Goal: Task Accomplishment & Management: Complete application form

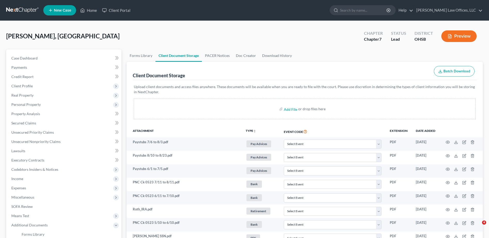
select select "7"
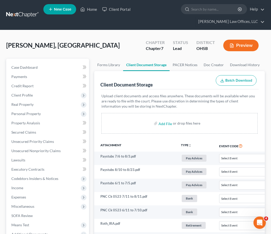
select select "7"
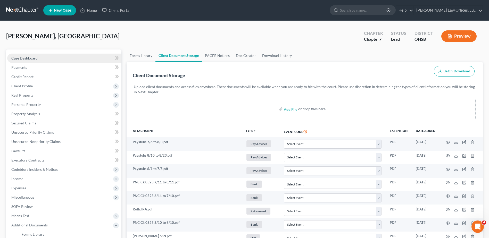
click at [25, 57] on span "Case Dashboard" at bounding box center [24, 58] width 26 height 4
select select "4"
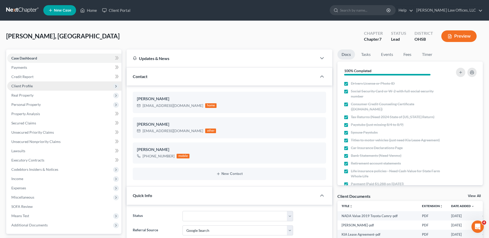
click at [29, 85] on span "Client Profile" at bounding box center [21, 86] width 21 height 4
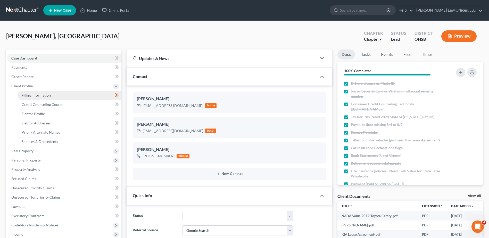
click at [28, 94] on span "Filing Information" at bounding box center [36, 95] width 29 height 4
select select "1"
select select "0"
select select "62"
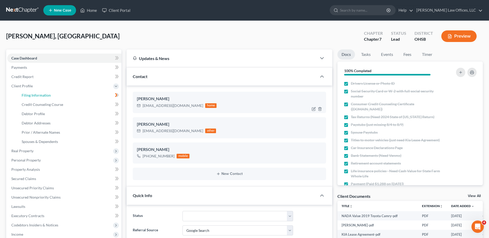
select select "0"
select select "36"
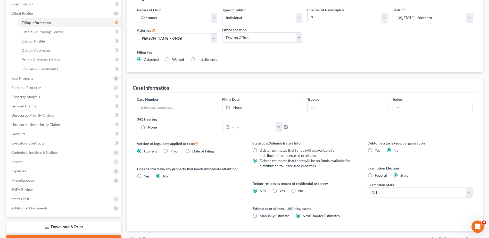
scroll to position [102, 0]
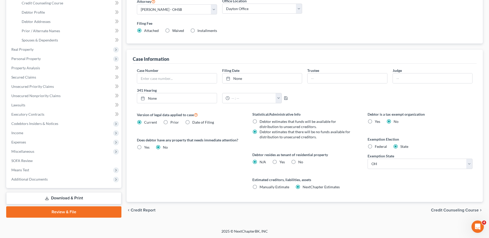
click at [279, 162] on label "Yes Yes" at bounding box center [281, 161] width 5 height 5
click at [281, 162] on input "Yes Yes" at bounding box center [282, 160] width 3 height 3
radio input "true"
radio input "false"
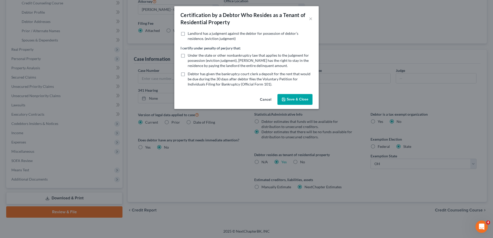
click at [298, 102] on button "Save & Close" at bounding box center [294, 99] width 35 height 11
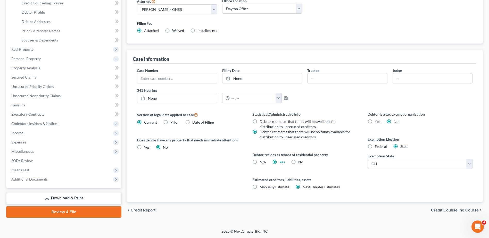
click at [446, 210] on span "Credit Counseling Course" at bounding box center [455, 210] width 48 height 4
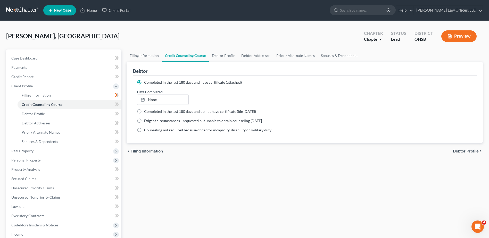
click at [455, 153] on span "Debtor Profile" at bounding box center [466, 151] width 26 height 4
select select "1"
select select "5"
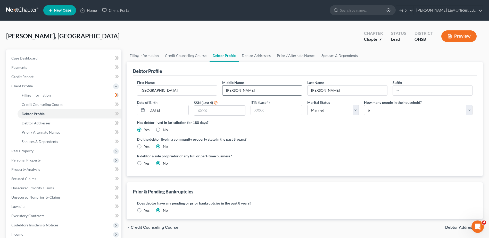
click at [241, 92] on input "[PERSON_NAME]" at bounding box center [261, 91] width 79 height 10
type input "R."
click at [216, 112] on input "text" at bounding box center [219, 111] width 51 height 10
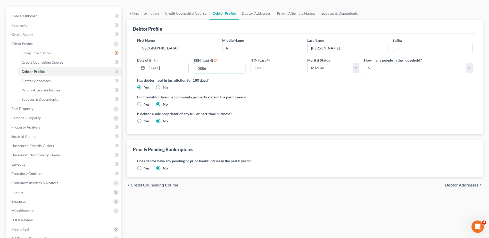
scroll to position [52, 0]
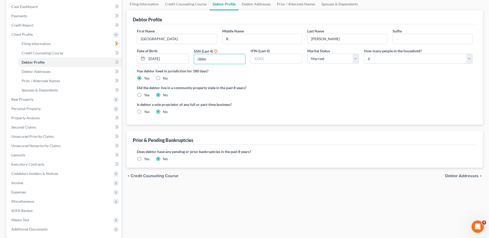
type input "0886"
click at [457, 175] on span "Debtor Addresses" at bounding box center [461, 176] width 33 height 4
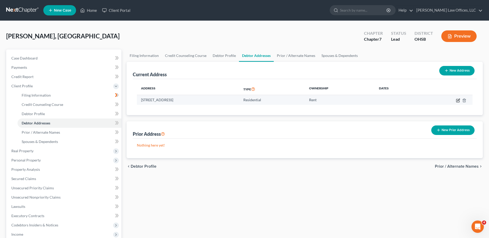
click at [458, 100] on icon "button" at bounding box center [458, 100] width 2 height 2
select select "36"
select select "24"
select select "0"
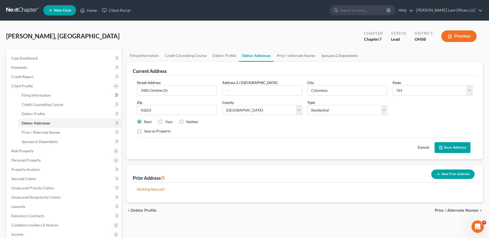
click at [451, 148] on button "Save Address" at bounding box center [452, 147] width 36 height 11
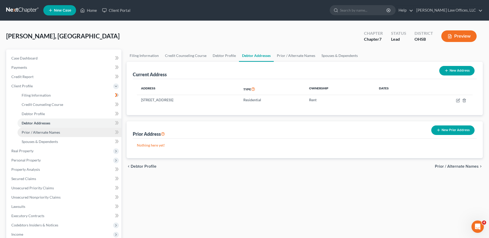
scroll to position [101, 0]
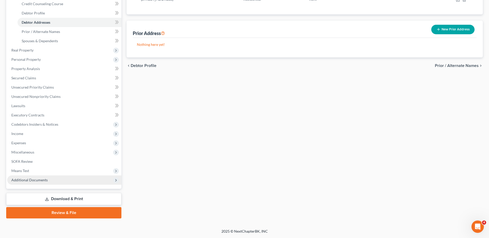
click at [23, 179] on span "Additional Documents" at bounding box center [29, 180] width 36 height 4
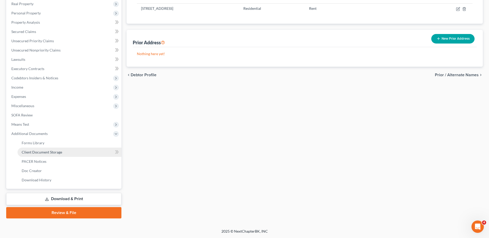
click at [32, 150] on span "Client Document Storage" at bounding box center [42, 152] width 40 height 4
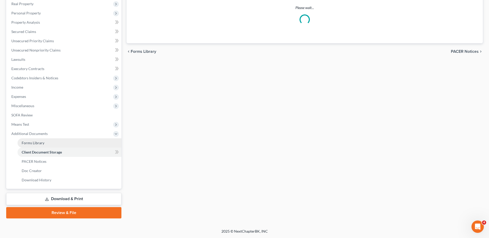
scroll to position [65, 0]
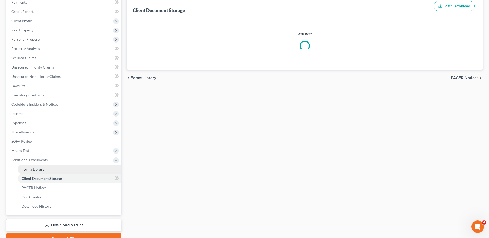
select select "7"
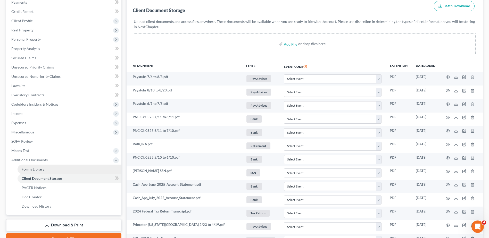
scroll to position [0, 0]
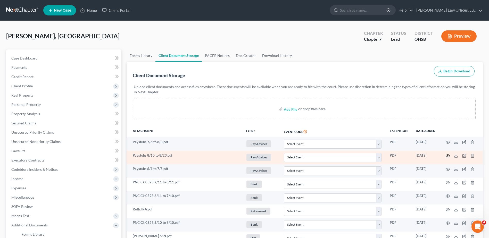
click at [448, 156] on icon "button" at bounding box center [447, 156] width 4 height 4
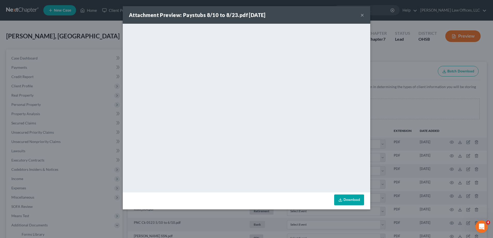
click at [362, 14] on button "×" at bounding box center [362, 15] width 4 height 6
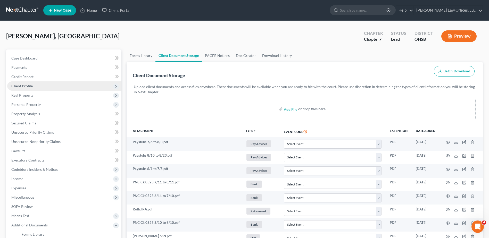
click at [25, 87] on span "Client Profile" at bounding box center [21, 86] width 21 height 4
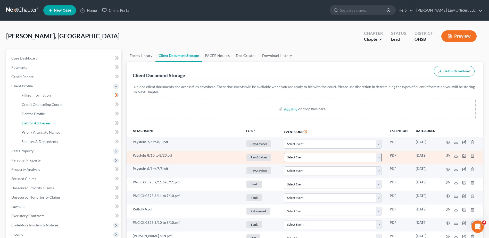
click at [34, 124] on span "Debtor Addresses" at bounding box center [36, 123] width 29 height 4
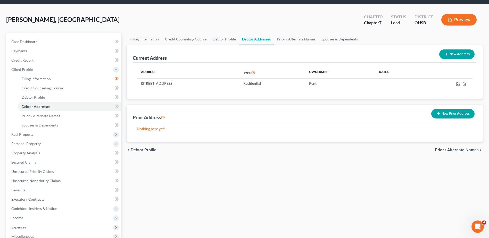
scroll to position [26, 0]
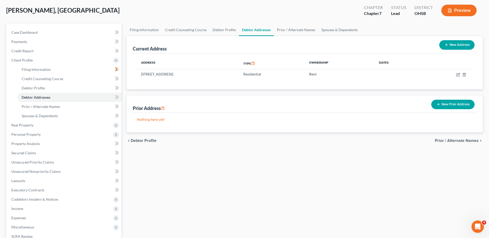
drag, startPoint x: 451, startPoint y: 103, endPoint x: 367, endPoint y: 104, distance: 84.3
click at [451, 105] on button "New Prior Address" at bounding box center [452, 105] width 43 height 10
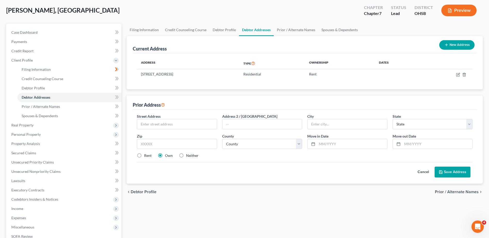
click at [144, 156] on label "Rent" at bounding box center [147, 155] width 7 height 5
click at [146, 156] on input "Rent" at bounding box center [147, 154] width 3 height 3
radio input "true"
click at [167, 122] on input "text" at bounding box center [176, 124] width 79 height 10
type input "[STREET_ADDRESS]"
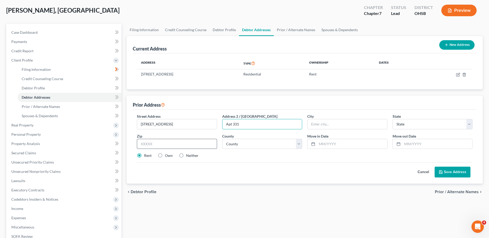
type input "Apt 331"
click at [203, 144] on input "text" at bounding box center [177, 144] width 80 height 10
type input "32714"
type input "[GEOGRAPHIC_DATA]"
select select "9"
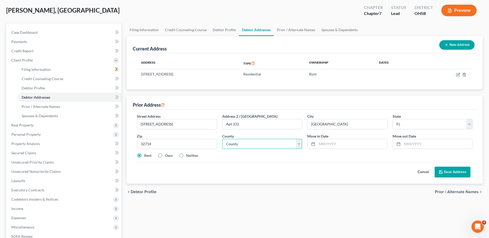
click at [253, 145] on select "County [GEOGRAPHIC_DATA] [GEOGRAPHIC_DATA] [GEOGRAPHIC_DATA] [GEOGRAPHIC_DATA] …" at bounding box center [262, 144] width 80 height 10
select select "56"
click at [253, 145] on select "County [GEOGRAPHIC_DATA] [GEOGRAPHIC_DATA] [GEOGRAPHIC_DATA] [GEOGRAPHIC_DATA] …" at bounding box center [262, 144] width 80 height 10
click at [335, 144] on input "text" at bounding box center [352, 144] width 70 height 10
type input "10/2024"
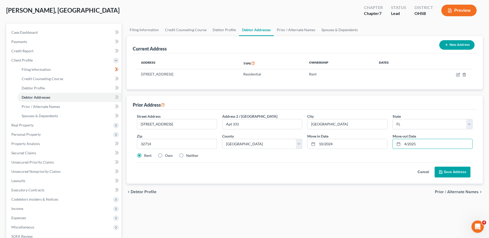
type input "4/2025"
click at [455, 170] on button "Save Address" at bounding box center [452, 172] width 36 height 11
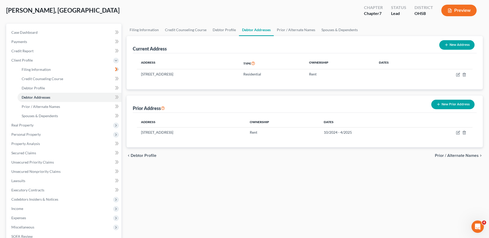
click at [445, 155] on span "Prior / Alternate Names" at bounding box center [457, 156] width 44 height 4
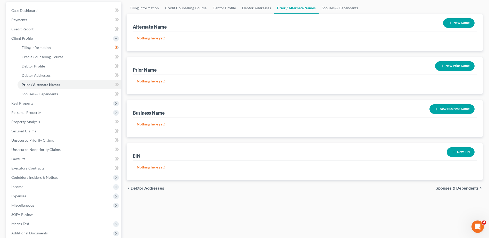
scroll to position [101, 0]
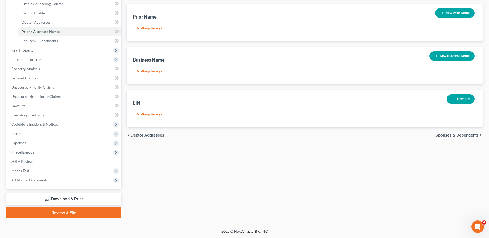
click at [451, 135] on span "Spouses & Dependents" at bounding box center [456, 135] width 43 height 4
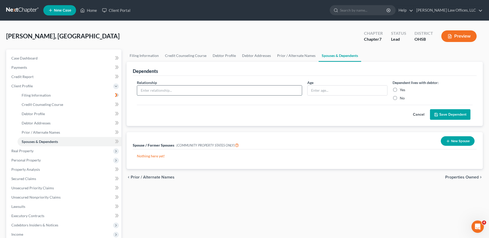
click at [176, 88] on input "text" at bounding box center [219, 91] width 165 height 10
type input "Stepchild"
click at [400, 89] on label "Yes" at bounding box center [402, 89] width 5 height 5
click at [402, 89] on input "Yes" at bounding box center [403, 88] width 3 height 3
radio input "true"
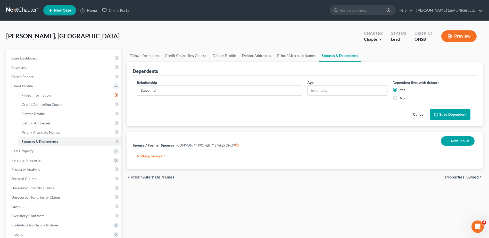
click at [441, 112] on button "Save Dependent" at bounding box center [450, 114] width 40 height 11
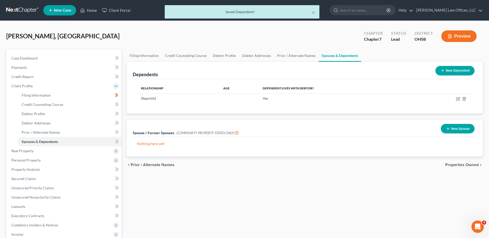
click at [450, 73] on button "New Dependent" at bounding box center [454, 71] width 39 height 10
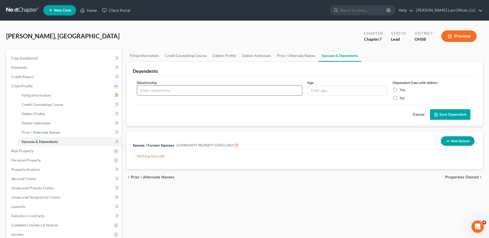
click at [257, 93] on input "text" at bounding box center [219, 91] width 165 height 10
type input "Stepchild"
click at [400, 90] on label "Yes" at bounding box center [402, 89] width 5 height 5
click at [402, 90] on input "Yes" at bounding box center [403, 88] width 3 height 3
radio input "true"
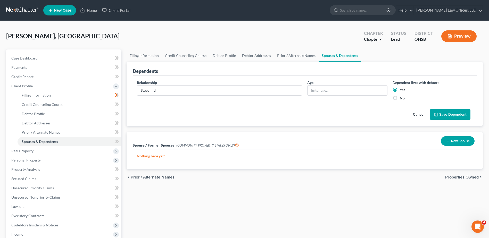
click at [444, 115] on button "Save Dependent" at bounding box center [450, 114] width 40 height 11
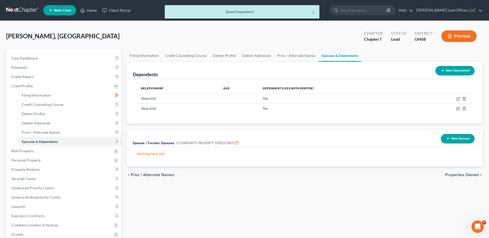
click at [452, 72] on button "New Dependent" at bounding box center [454, 71] width 39 height 10
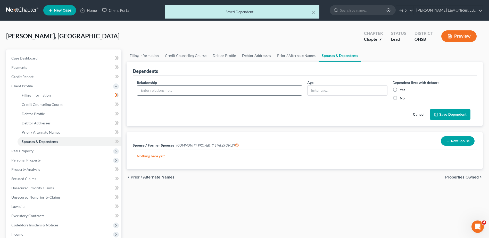
click at [172, 90] on input "text" at bounding box center [219, 91] width 165 height 10
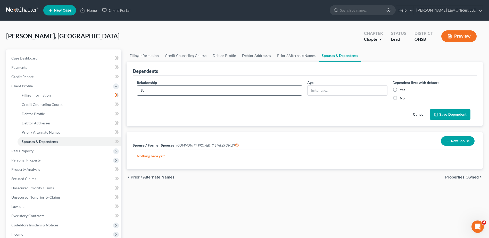
type input "Stepchild"
click at [400, 89] on label "Yes" at bounding box center [402, 89] width 5 height 5
click at [402, 89] on input "Yes" at bounding box center [403, 88] width 3 height 3
radio input "true"
click at [442, 115] on button "Save Dependent" at bounding box center [450, 114] width 40 height 11
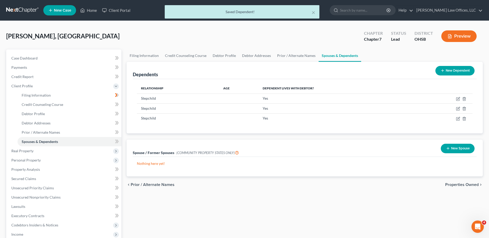
click at [462, 184] on span "Properties Owned" at bounding box center [461, 185] width 33 height 4
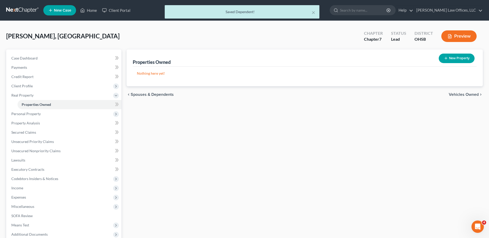
click at [462, 94] on span "Vehicles Owned" at bounding box center [464, 94] width 30 height 4
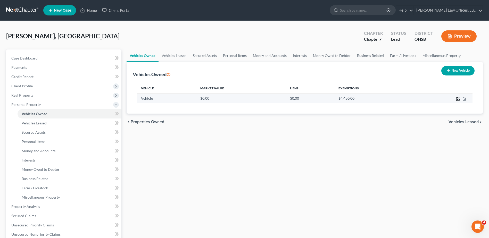
click at [458, 98] on icon "button" at bounding box center [458, 99] width 4 height 4
select select "0"
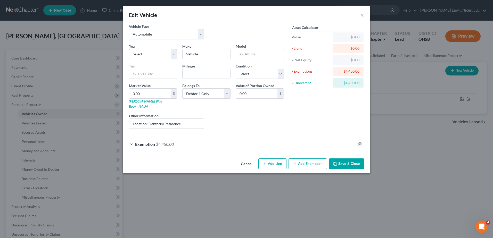
click at [156, 53] on select "Select 2026 2025 2024 2023 2022 2021 2020 2019 2018 2017 2016 2015 2014 2013 20…" at bounding box center [153, 54] width 48 height 10
select select "7"
click at [129, 49] on select "Select 2026 2025 2024 2023 2022 2021 2020 2019 2018 2017 2016 2015 2014 2013 20…" at bounding box center [153, 54] width 48 height 10
drag, startPoint x: 202, startPoint y: 55, endPoint x: 159, endPoint y: 53, distance: 42.3
click at [160, 53] on div "Year Select 2026 2025 2024 2023 2022 2021 2020 2019 2018 2017 2016 2015 2014 20…" at bounding box center [206, 88] width 160 height 89
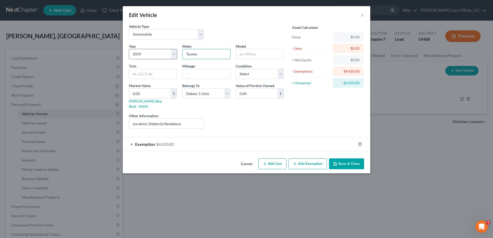
type input "Toyota"
type input "Camry"
click at [191, 74] on input "text" at bounding box center [206, 74] width 48 height 10
type input "100,000"
type input "1"
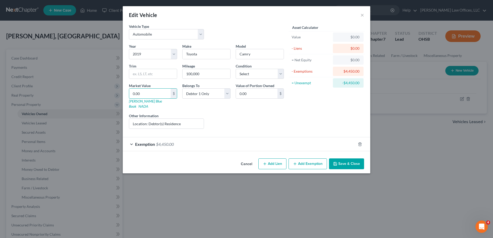
type input "1.00"
type input "10"
type input "10.00"
type input "105"
type input "105.00"
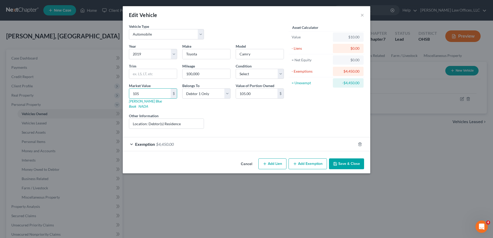
type input "1057"
type input "1,057.00"
type input "1,0575"
type input "10,575.00"
type input "10,575"
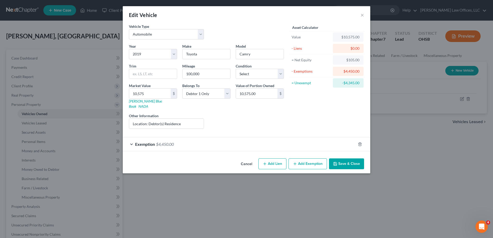
click at [353, 158] on button "Save & Close" at bounding box center [346, 163] width 35 height 11
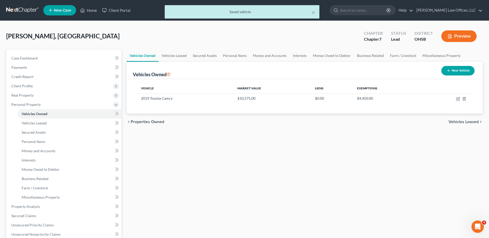
click at [456, 122] on span "Vehicles Leased" at bounding box center [463, 122] width 30 height 4
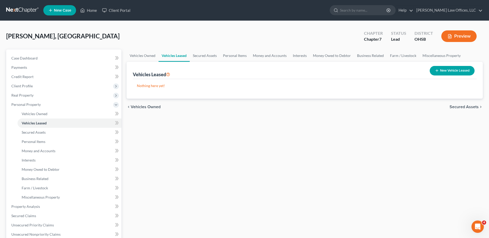
click at [452, 73] on button "New Vehicle Leased" at bounding box center [451, 71] width 45 height 10
select select "0"
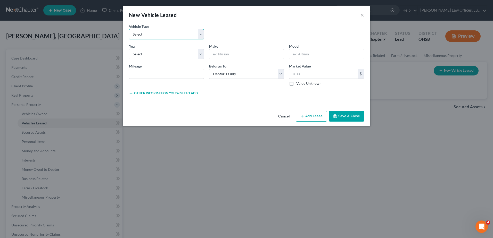
click at [183, 31] on select "Select Automobile Truck Trailer Watercraft Aircraft Motor Home Atv Other Vehicle" at bounding box center [166, 34] width 75 height 10
select select "0"
click at [129, 29] on select "Select Automobile Truck Trailer Watercraft Aircraft Motor Home Atv Other Vehicle" at bounding box center [166, 34] width 75 height 10
click at [143, 55] on select "Select 2026 2025 2024 2023 2022 2021 2020 2019 2018 2017 2016 2015 2014 2013 20…" at bounding box center [166, 54] width 75 height 10
select select "1"
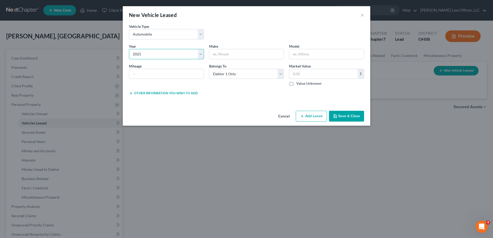
click at [129, 49] on select "Select 2026 2025 2024 2023 2022 2021 2020 2019 2018 2017 2016 2015 2014 2013 20…" at bounding box center [166, 54] width 75 height 10
click at [227, 52] on input "text" at bounding box center [246, 54] width 74 height 10
type input "Kia"
type input "Sportage"
click at [228, 98] on div "Other information you wish to add Lease Select" at bounding box center [246, 94] width 240 height 9
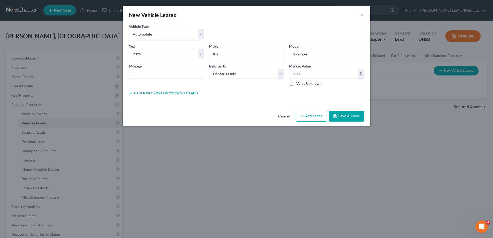
click at [341, 117] on button "Save & Close" at bounding box center [346, 116] width 35 height 11
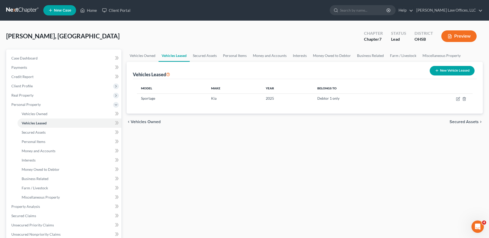
click at [465, 123] on span "Secured Assets" at bounding box center [463, 122] width 29 height 4
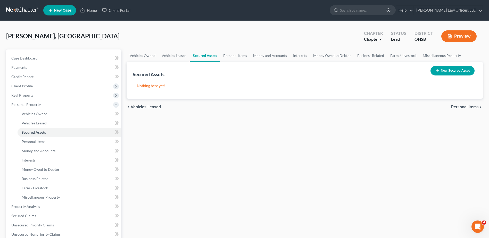
click at [460, 106] on span "Personal Items" at bounding box center [465, 107] width 28 height 4
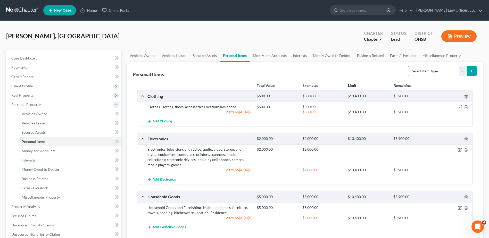
click at [461, 72] on select "Select Item Type Clothing Collectibles Of Value Electronics Firearms Household …" at bounding box center [436, 71] width 57 height 10
select select "firearms"
click at [408, 66] on select "Select Item Type Clothing Collectibles Of Value Electronics Firearms Household …" at bounding box center [436, 71] width 57 height 10
click at [471, 71] on line "submit" at bounding box center [471, 71] width 2 height 0
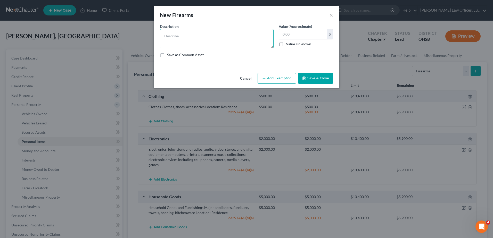
click at [218, 39] on textarea at bounding box center [217, 38] width 114 height 19
type textarea "Gun"
click at [283, 34] on input "text" at bounding box center [303, 34] width 48 height 10
type input "400"
click at [276, 81] on button "Add Exemption" at bounding box center [276, 78] width 38 height 11
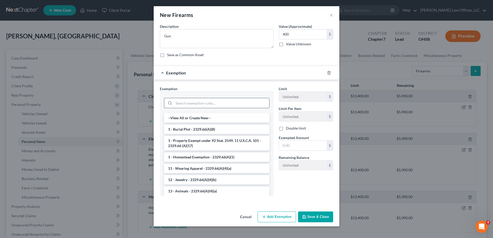
click at [200, 103] on input "search" at bounding box center [221, 103] width 95 height 10
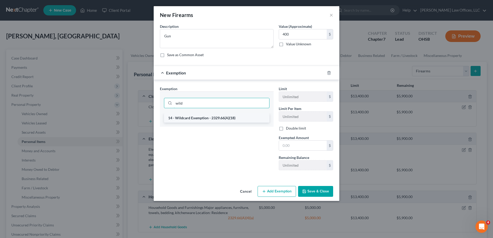
type input "wild"
click at [196, 119] on li "14 - Wildcard Exemption - 2329.66(A)(18)" at bounding box center [216, 117] width 105 height 9
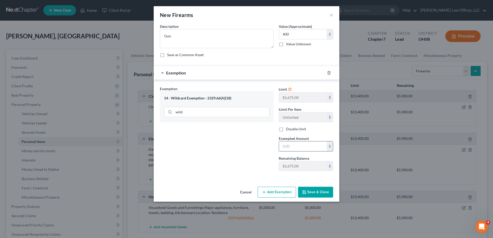
click at [286, 147] on input "text" at bounding box center [303, 146] width 48 height 10
type input "400"
click at [319, 189] on button "Save & Close" at bounding box center [315, 192] width 35 height 11
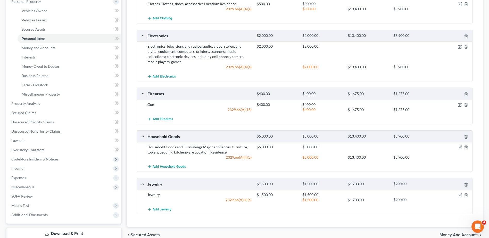
scroll to position [129, 0]
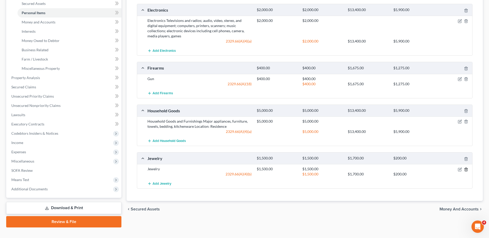
click at [466, 169] on line "button" at bounding box center [466, 169] width 0 height 1
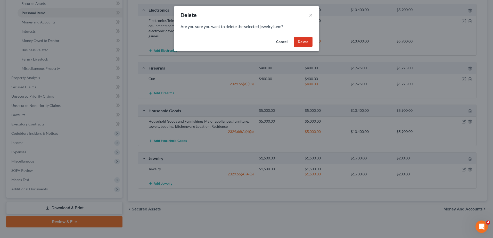
click at [299, 40] on button "Delete" at bounding box center [302, 42] width 19 height 10
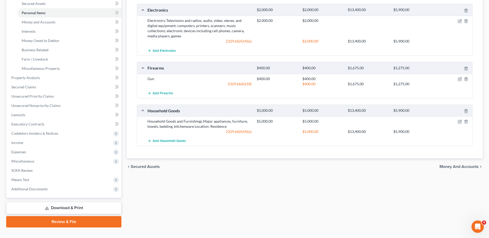
click at [446, 167] on span "Money and Accounts" at bounding box center [458, 167] width 39 height 4
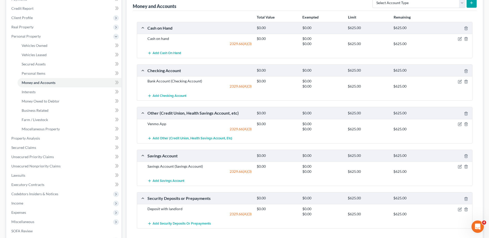
scroll to position [77, 0]
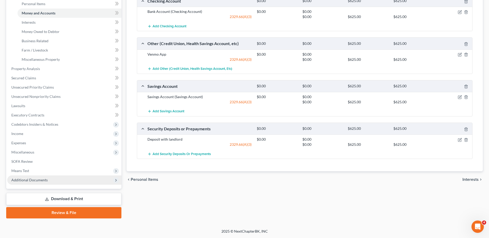
click at [35, 179] on span "Additional Documents" at bounding box center [29, 180] width 36 height 4
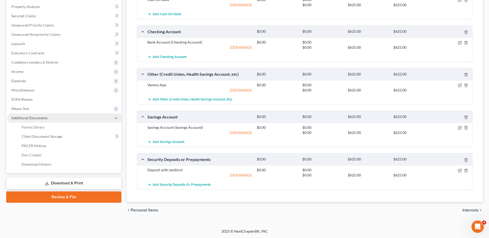
scroll to position [107, 0]
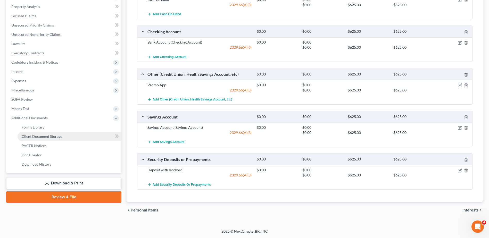
click at [47, 136] on span "Client Document Storage" at bounding box center [42, 136] width 40 height 4
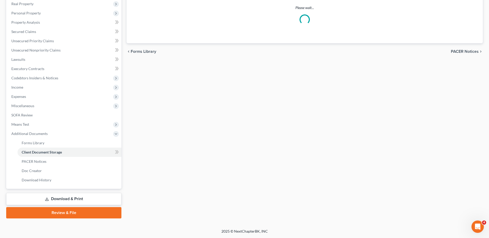
scroll to position [72, 0]
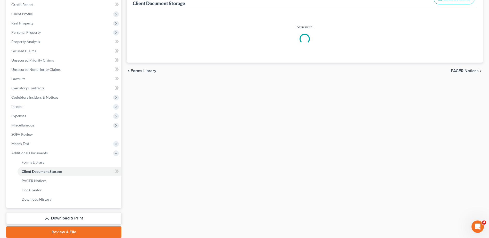
select select "7"
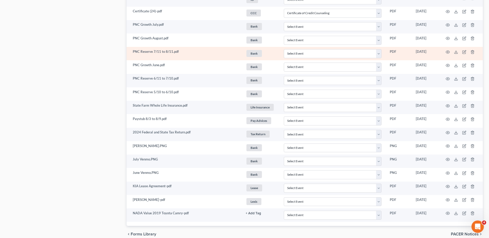
scroll to position [0, 0]
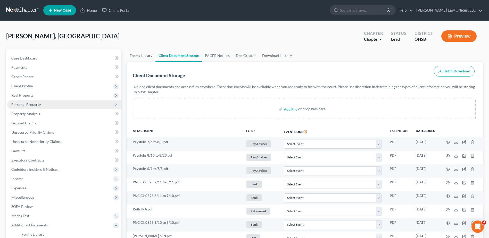
click at [31, 104] on span "Personal Property" at bounding box center [25, 104] width 29 height 4
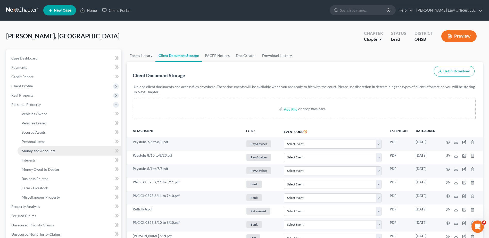
click at [37, 149] on span "Money and Accounts" at bounding box center [39, 151] width 34 height 4
